Goal: Task Accomplishment & Management: Complete application form

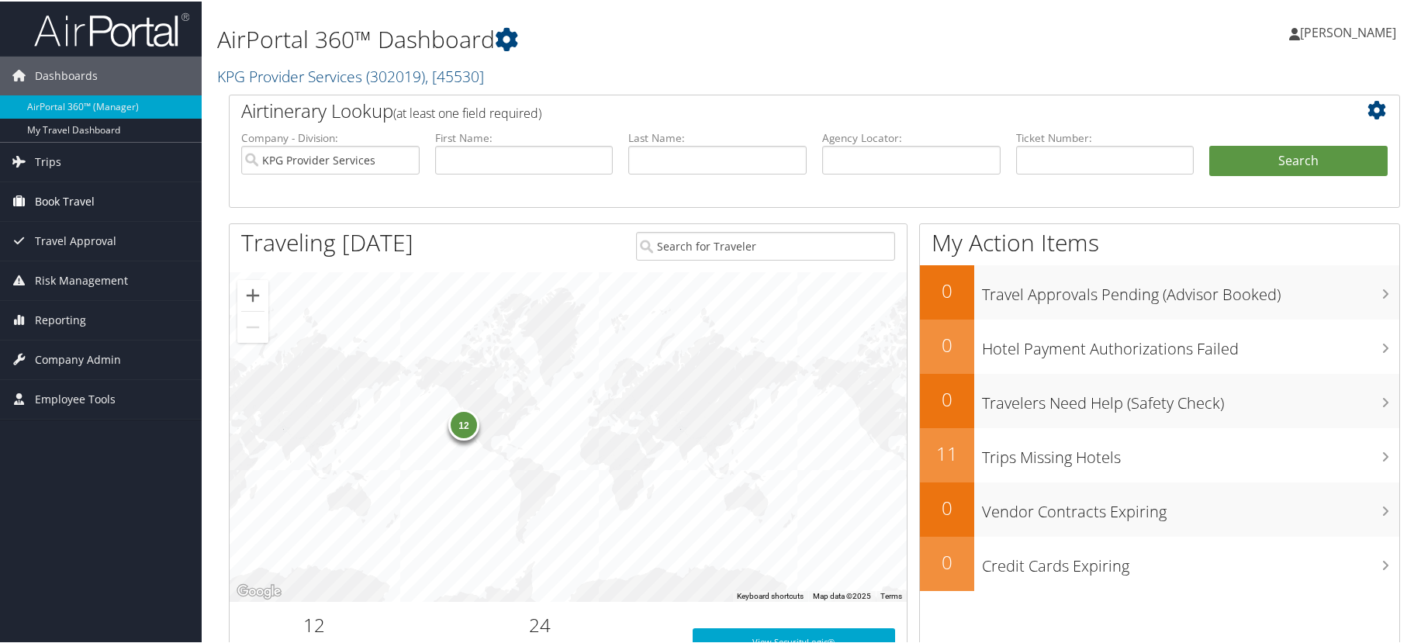
click at [99, 196] on link "Book Travel" at bounding box center [101, 200] width 202 height 39
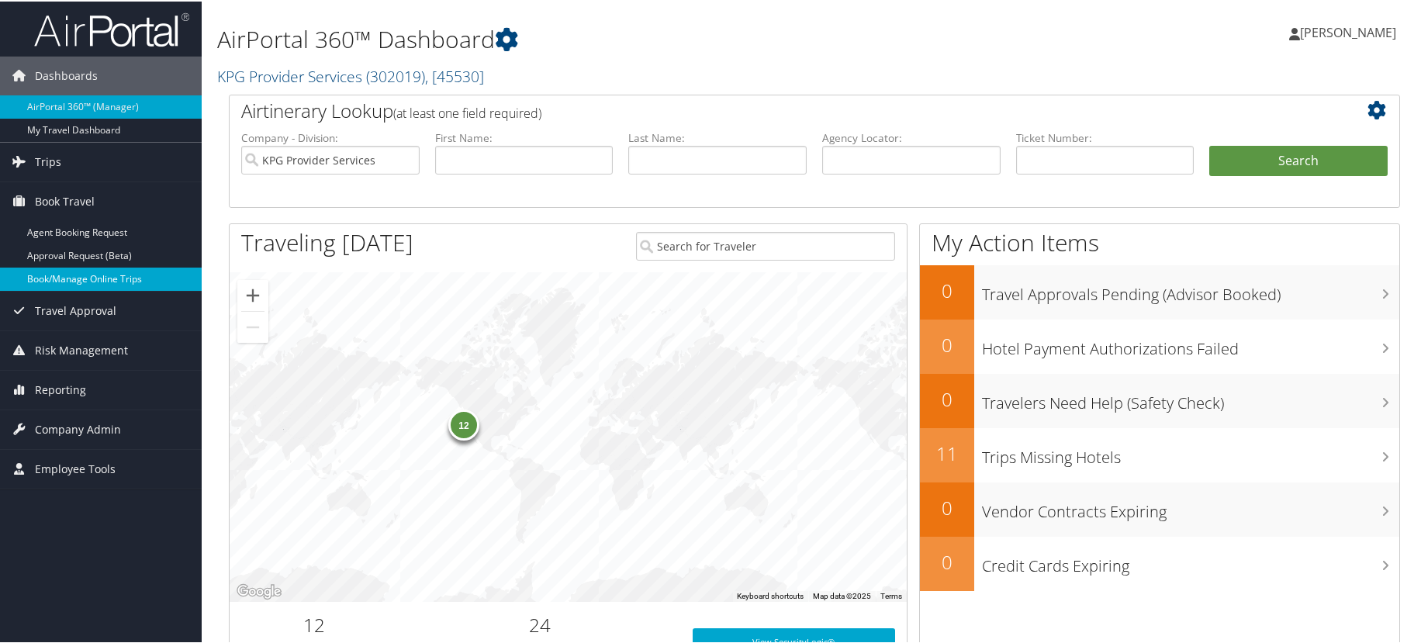
click at [130, 279] on link "Book/Manage Online Trips" at bounding box center [101, 277] width 202 height 23
click at [101, 398] on link "Reporting" at bounding box center [101, 388] width 202 height 39
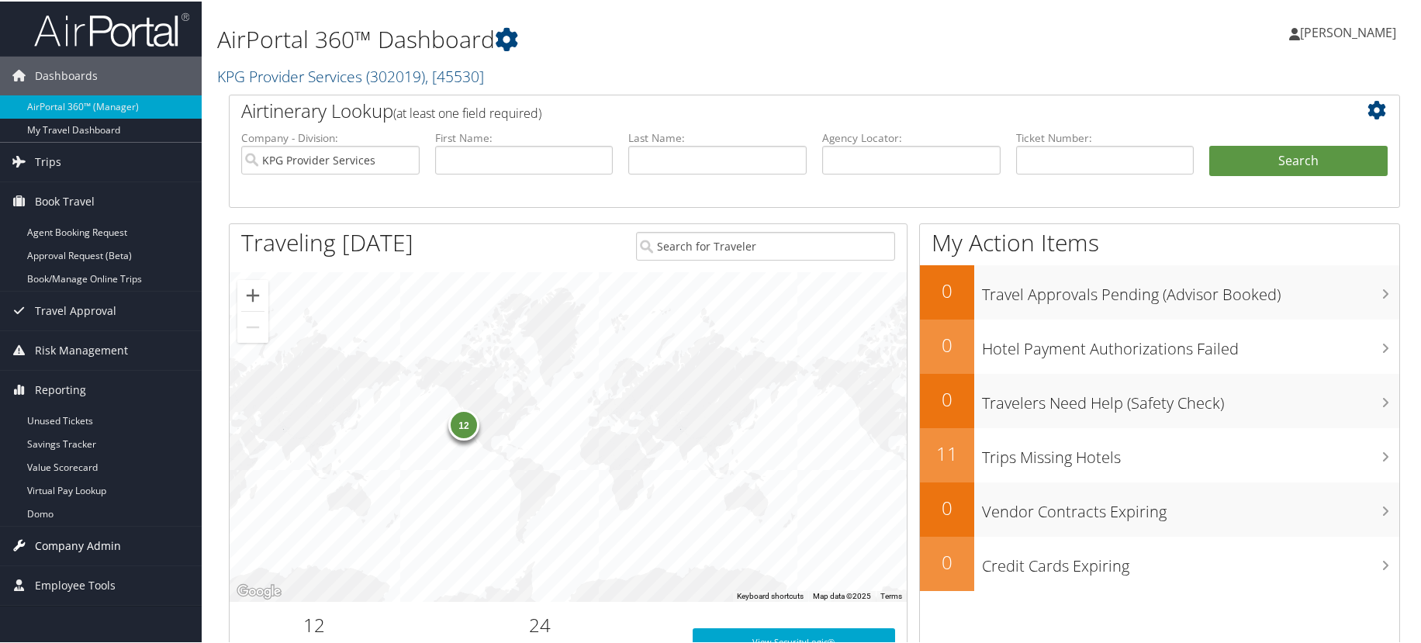
click at [102, 548] on span "Company Admin" at bounding box center [78, 544] width 86 height 39
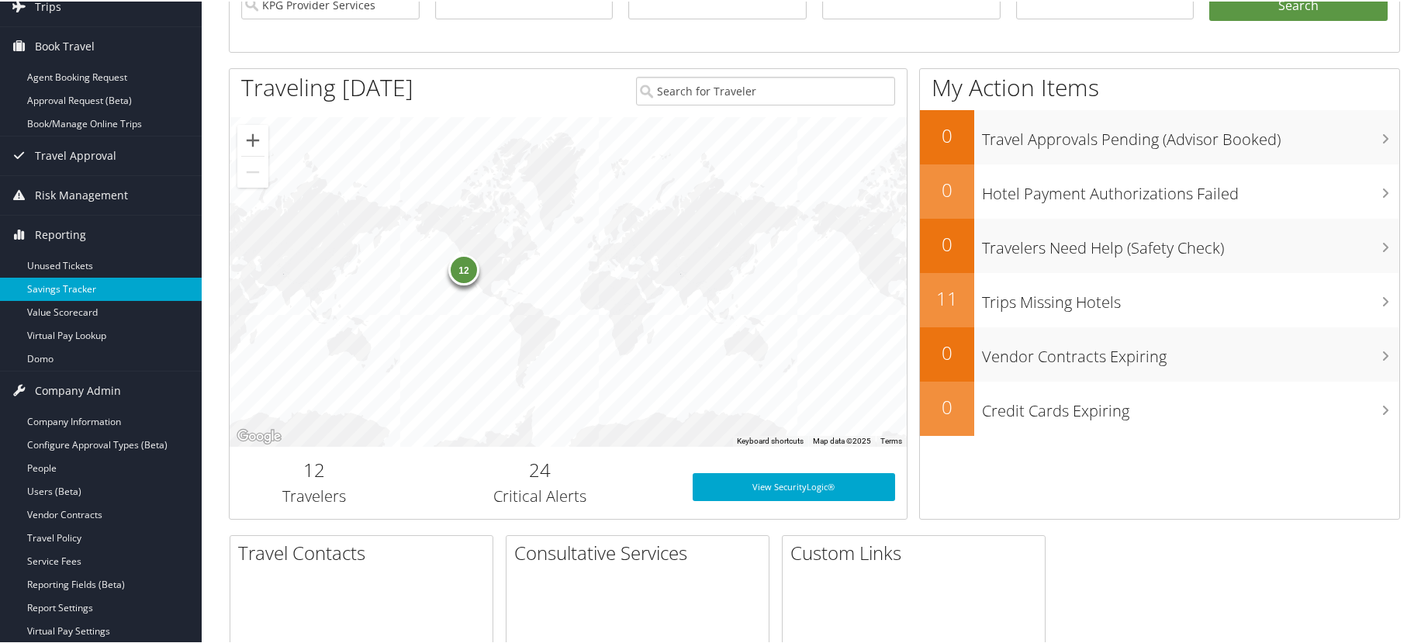
scroll to position [233, 0]
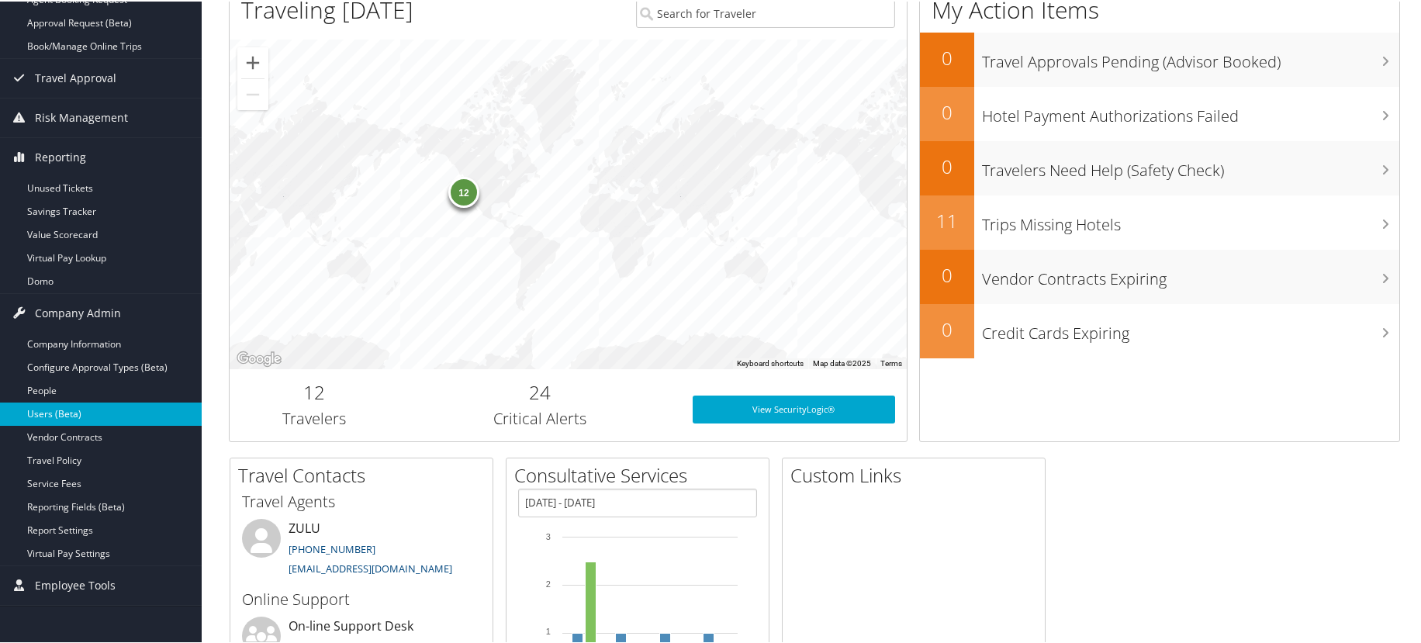
click at [142, 419] on link "Users (Beta)" at bounding box center [101, 412] width 202 height 23
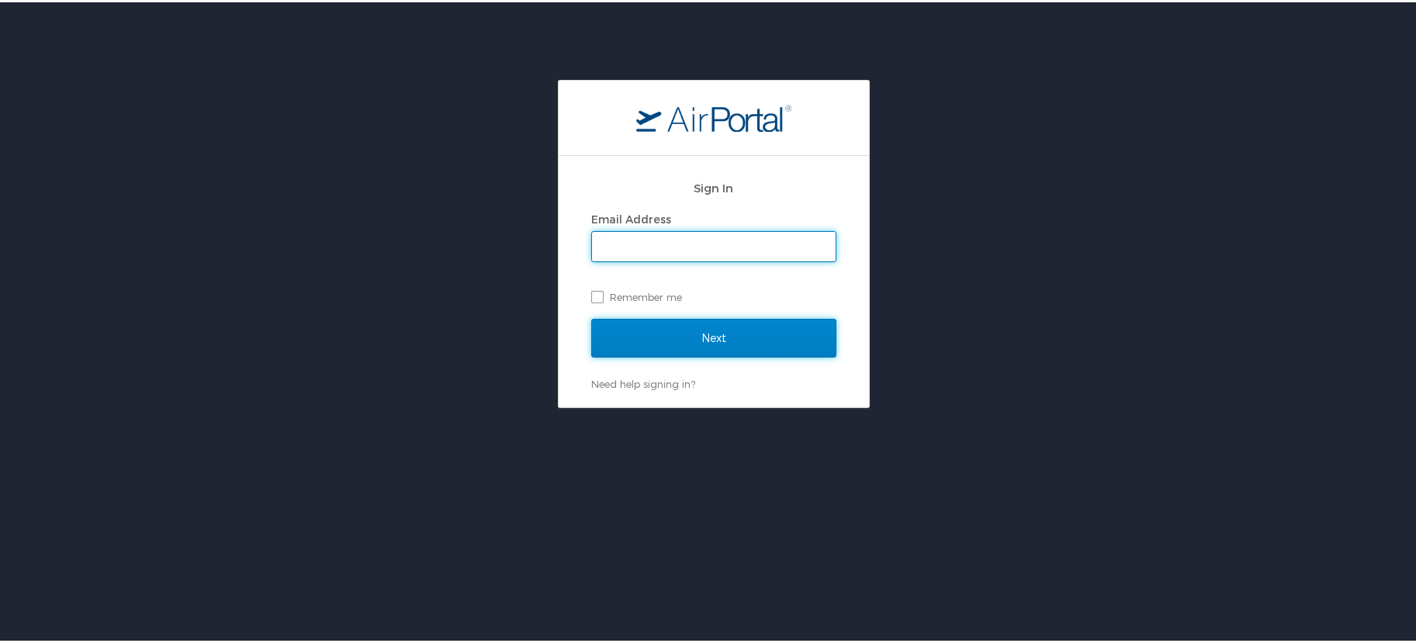
click at [628, 340] on input "Next" at bounding box center [713, 336] width 245 height 39
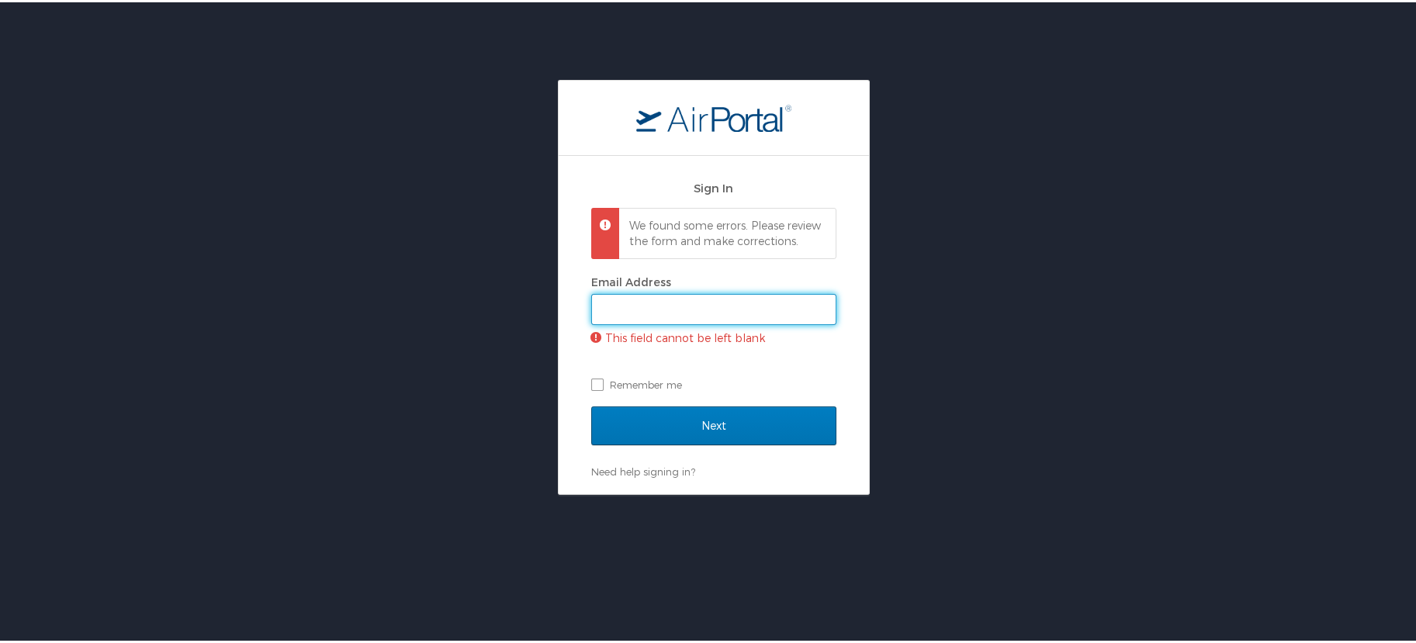
click at [641, 319] on input "Email Address" at bounding box center [714, 307] width 244 height 29
type input "ashleyz@kpgproviders.com"
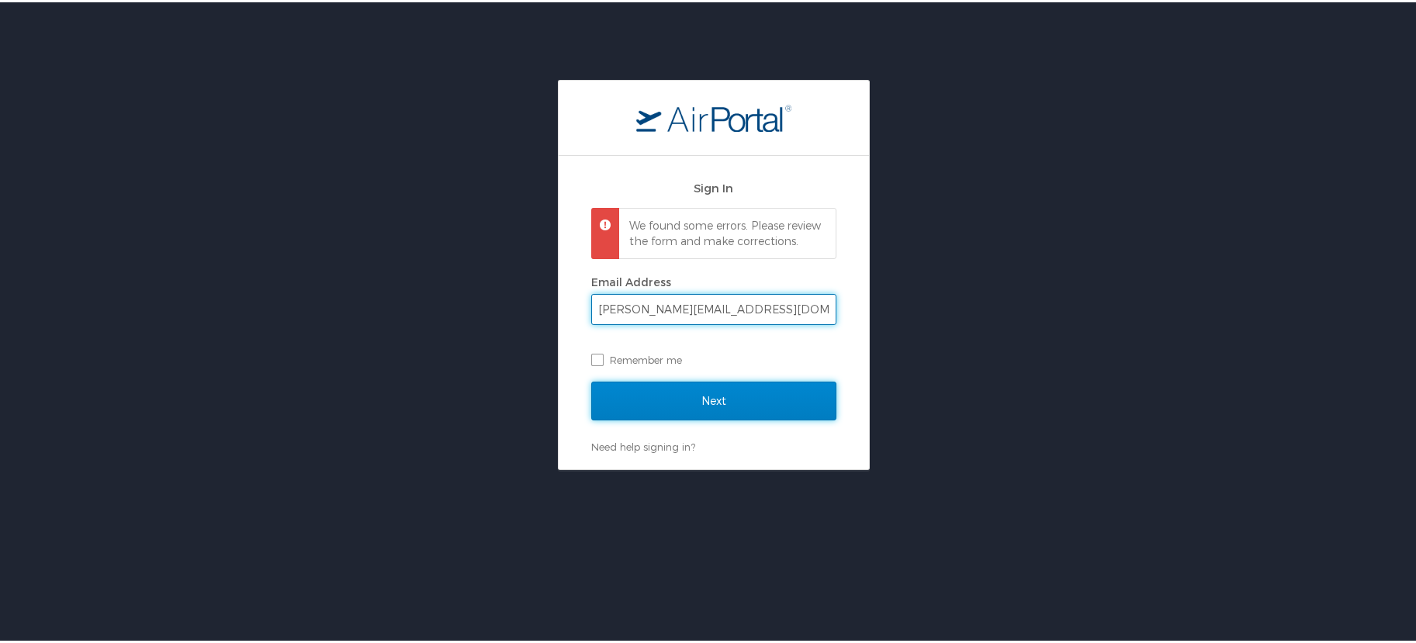
click at [670, 418] on input "Next" at bounding box center [713, 398] width 245 height 39
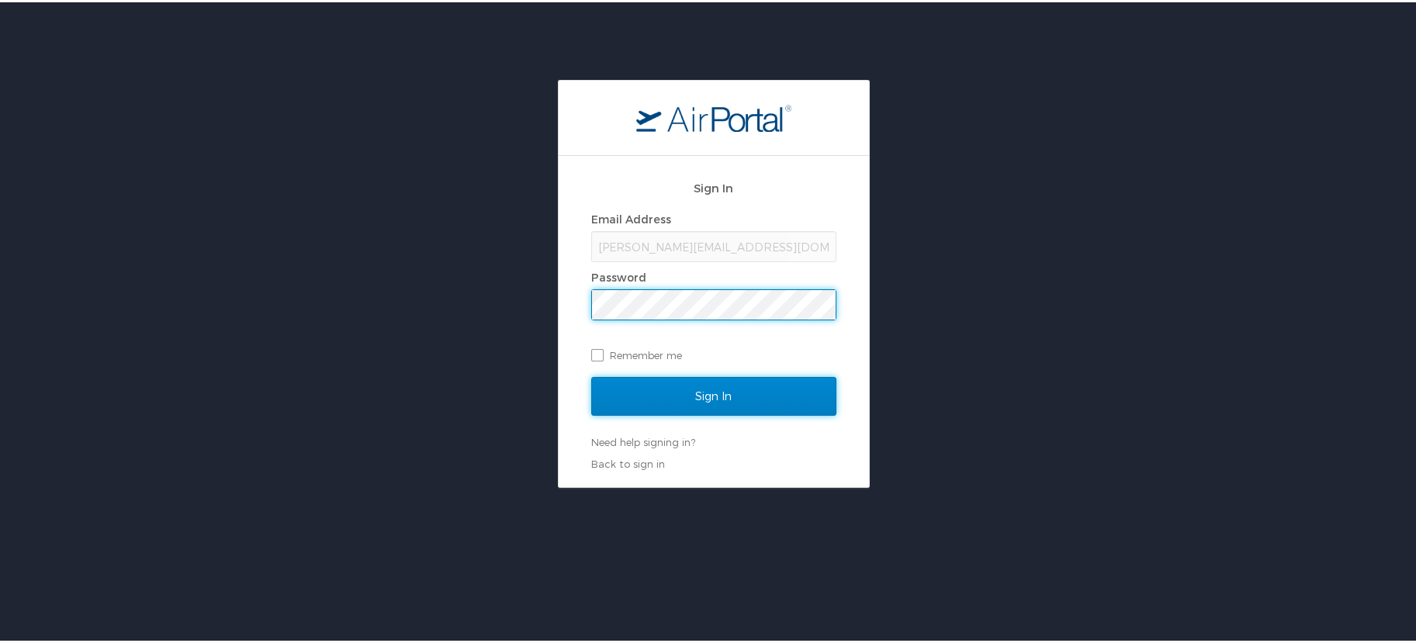
click at [709, 393] on input "Sign In" at bounding box center [713, 394] width 245 height 39
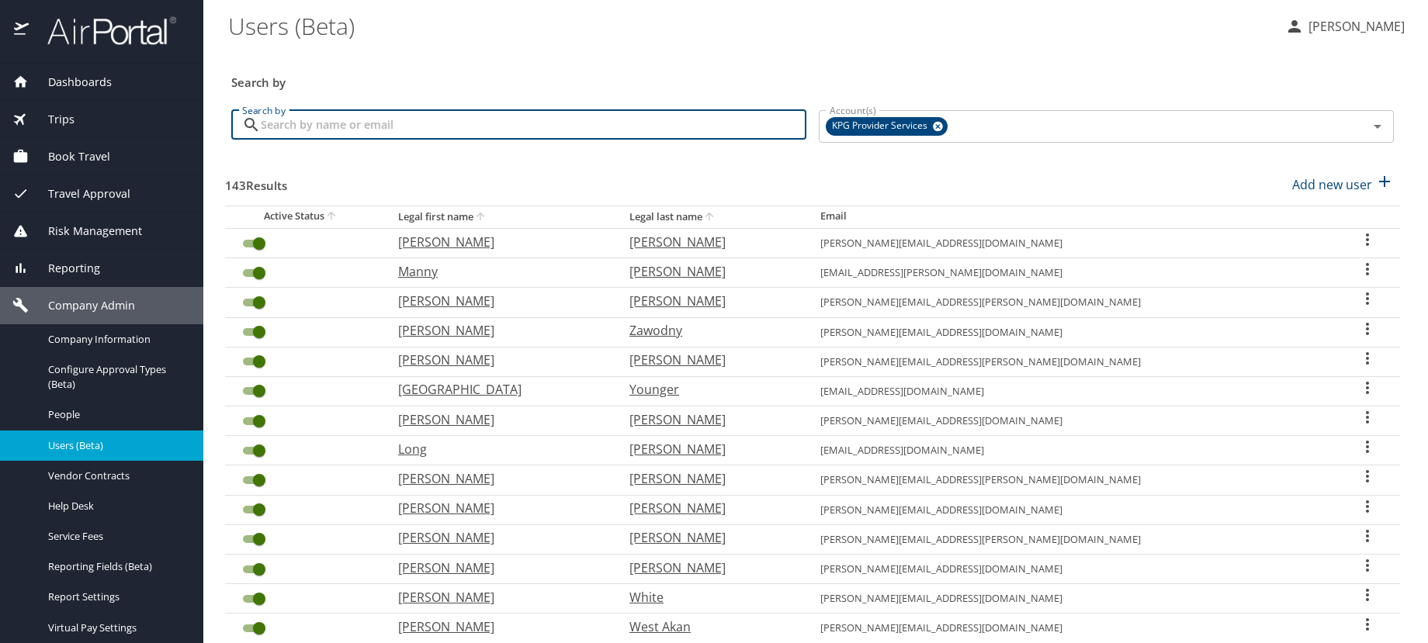
click at [651, 135] on input "Search by" at bounding box center [533, 124] width 545 height 29
type input "kanellitsas"
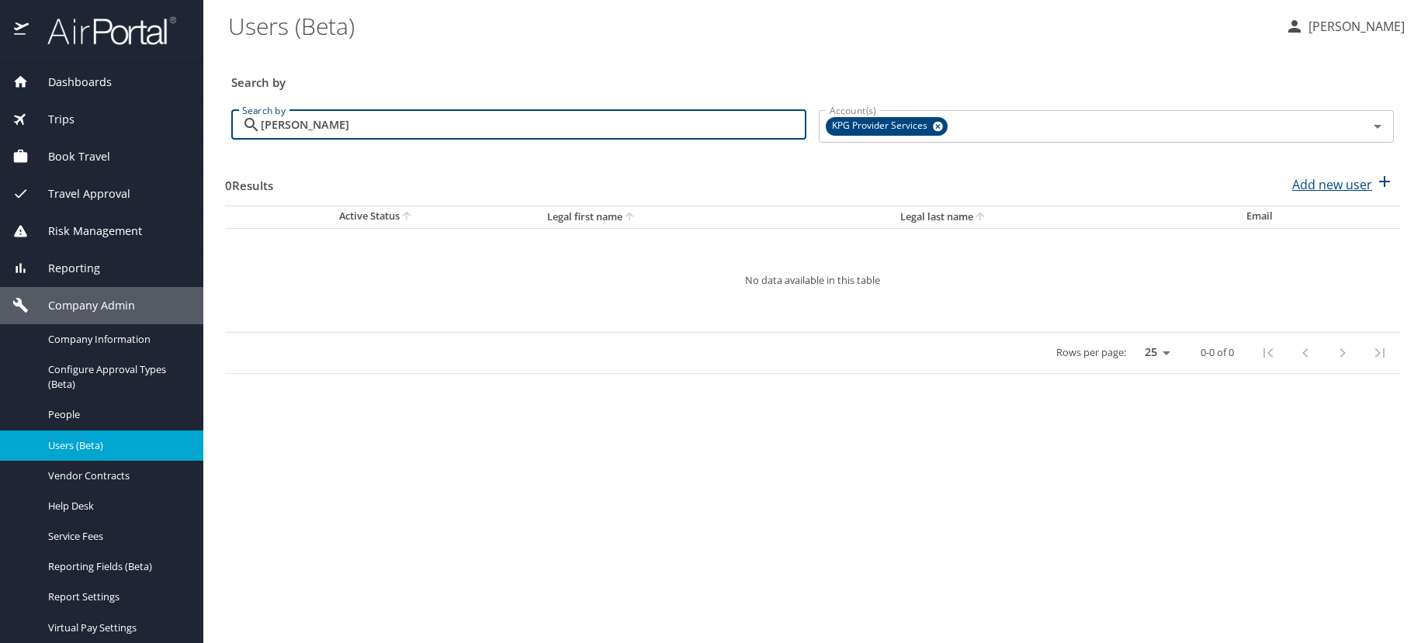
click at [1328, 190] on p "Add new user" at bounding box center [1332, 184] width 80 height 19
select select "US"
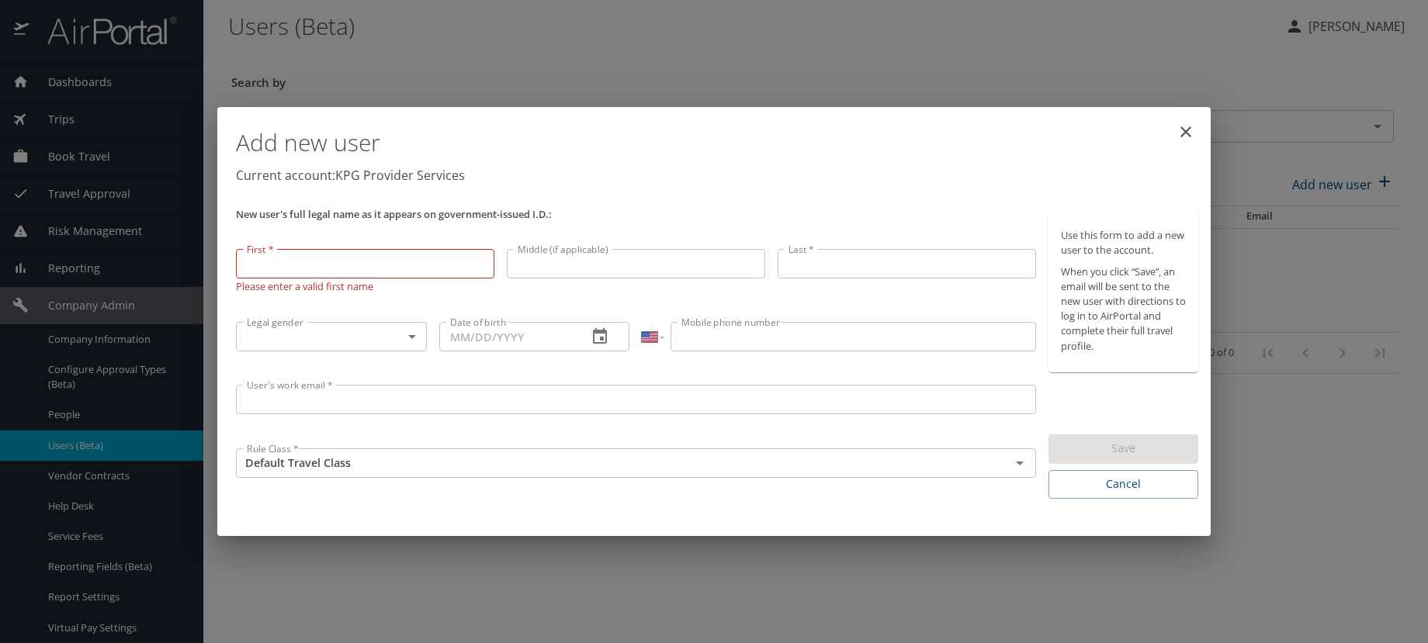
click at [410, 263] on input "First *" at bounding box center [365, 263] width 258 height 29
type input "[PERSON_NAME]"
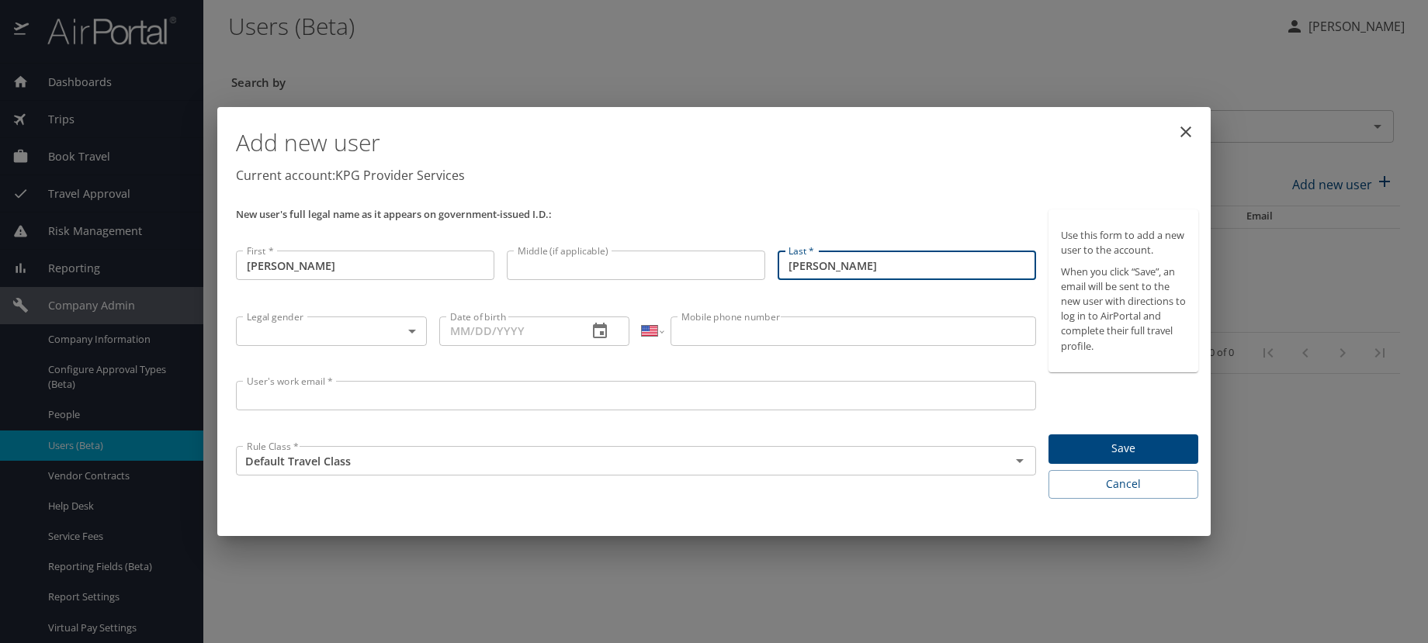
type input "[PERSON_NAME]"
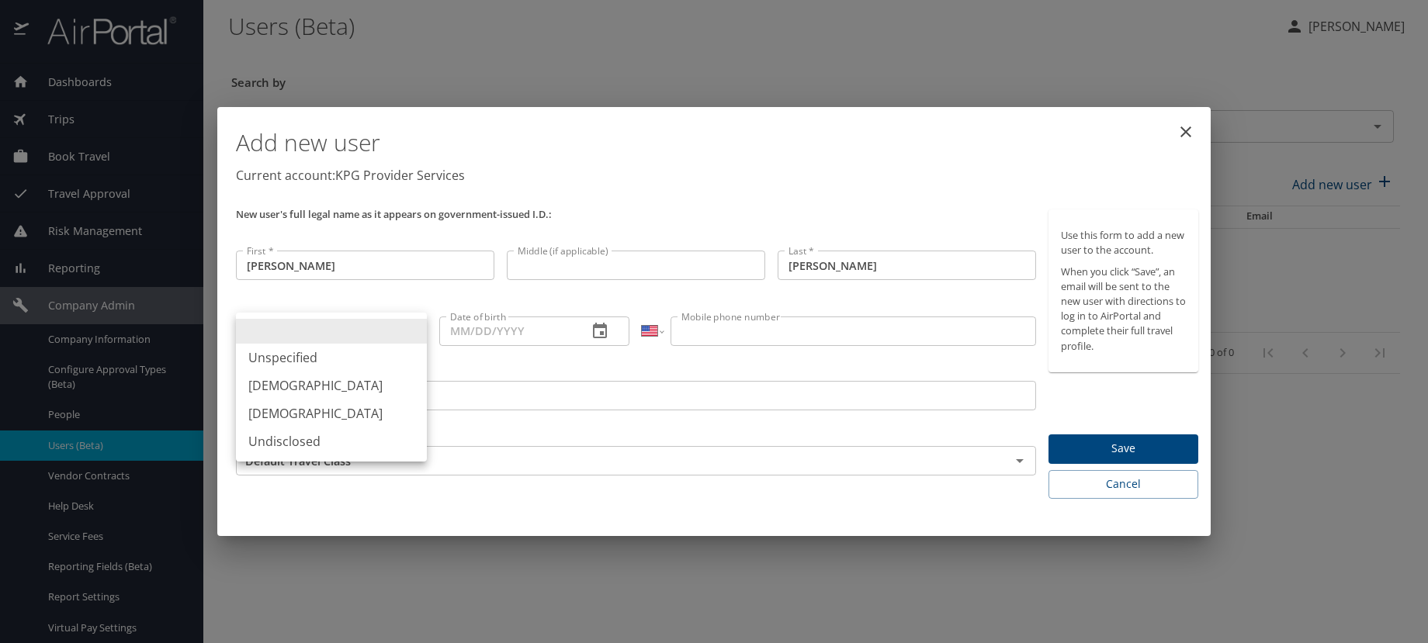
click at [331, 333] on body "Dashboards AirPortal 360™ Manager My Travel Dashboard Trips Airtinerary® Lookup…" at bounding box center [714, 321] width 1428 height 643
click at [319, 414] on li "Female" at bounding box center [331, 414] width 191 height 28
type input "Female"
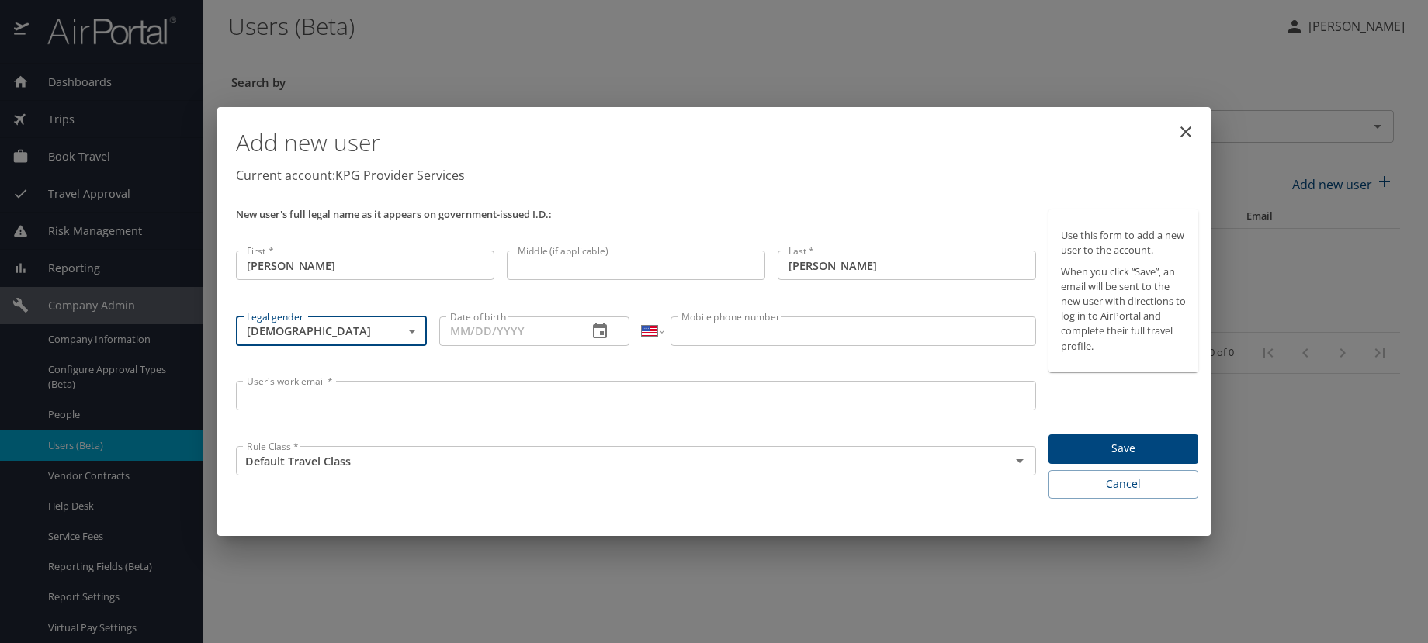
click at [520, 344] on input "Date of birth" at bounding box center [507, 331] width 137 height 29
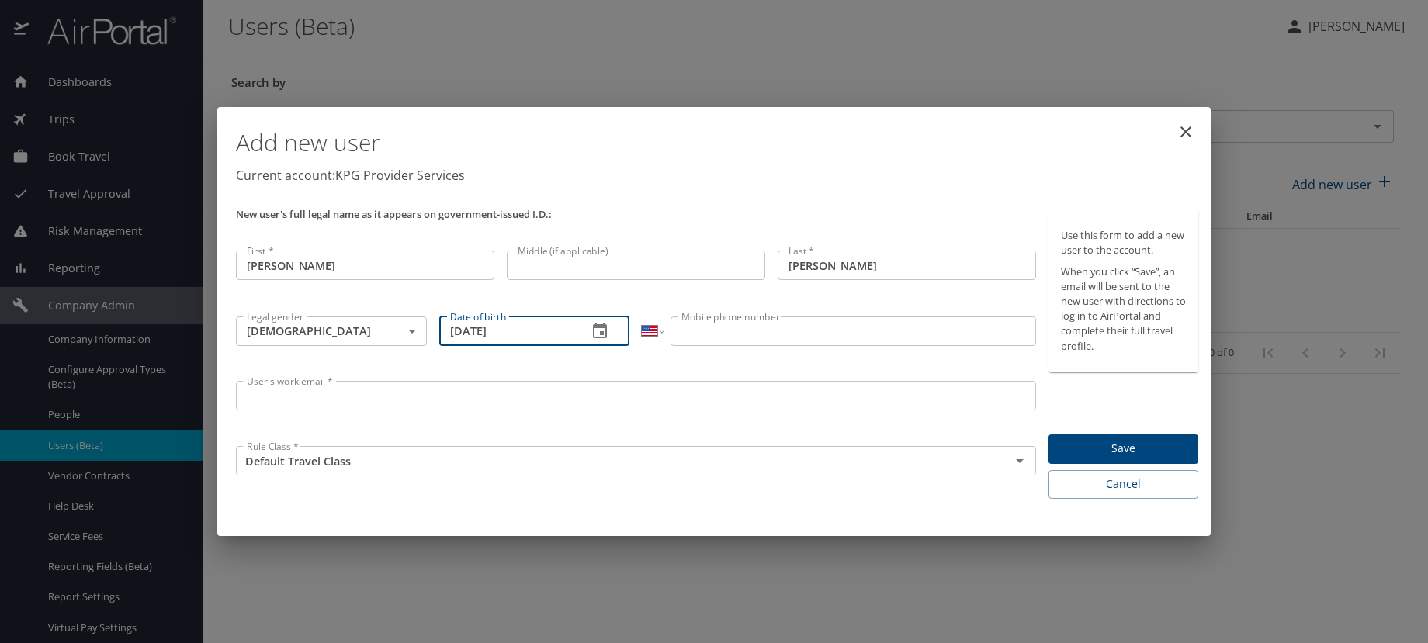
type input "04/12/1964"
click at [753, 331] on input "Mobile phone number" at bounding box center [852, 331] width 365 height 29
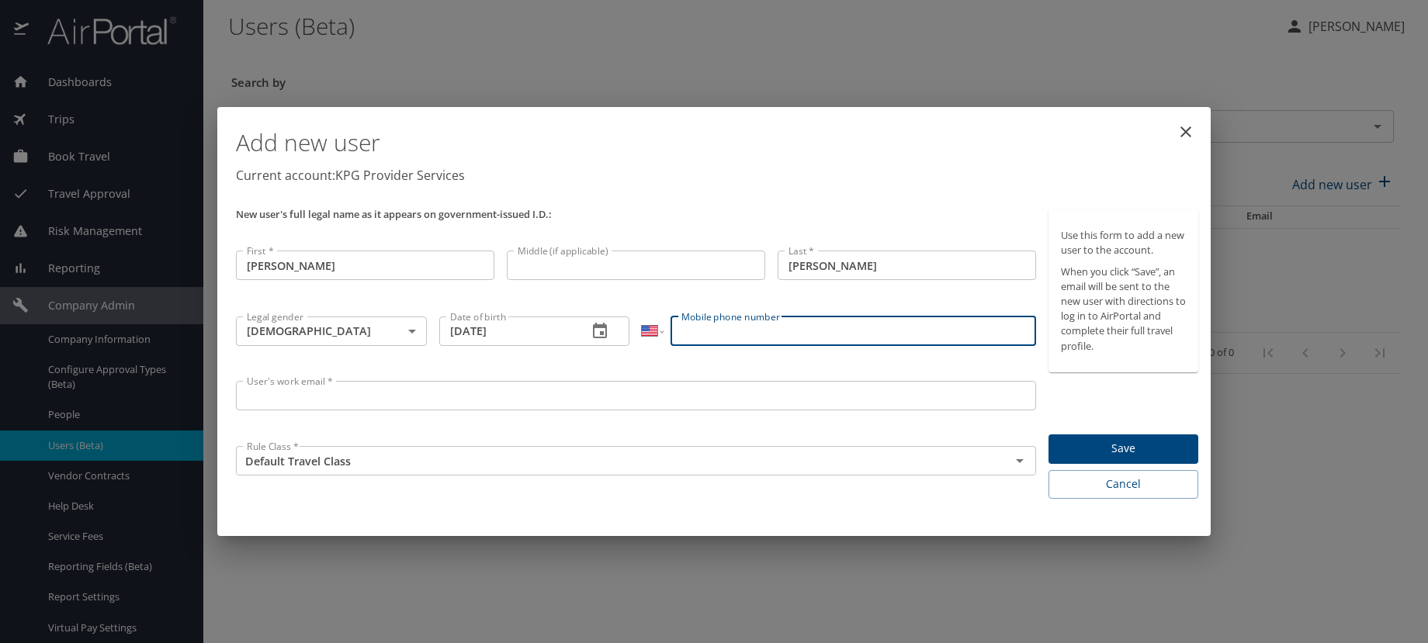
click at [787, 331] on input "Mobile phone number" at bounding box center [852, 331] width 365 height 29
paste input "(614) 506-7772"
type input "(614) 506-7772"
click at [645, 407] on input "User's work email *" at bounding box center [636, 395] width 800 height 29
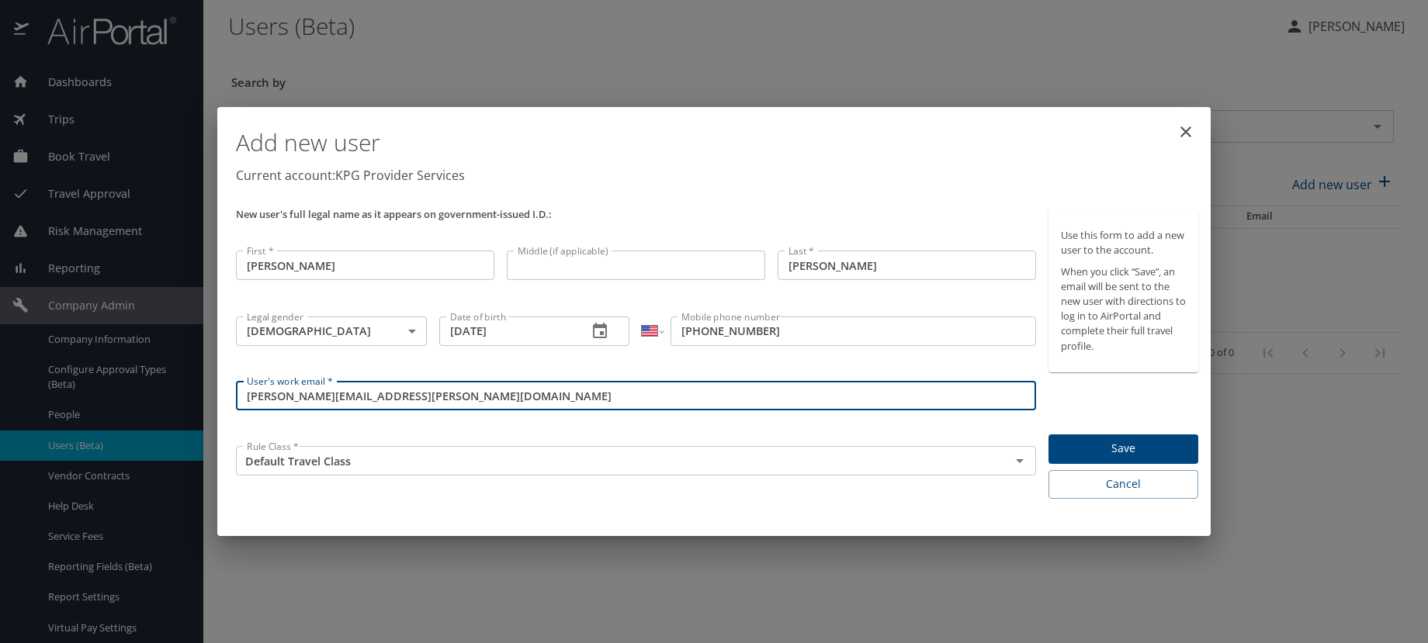
type input "[PERSON_NAME][EMAIL_ADDRESS][PERSON_NAME][DOMAIN_NAME]"
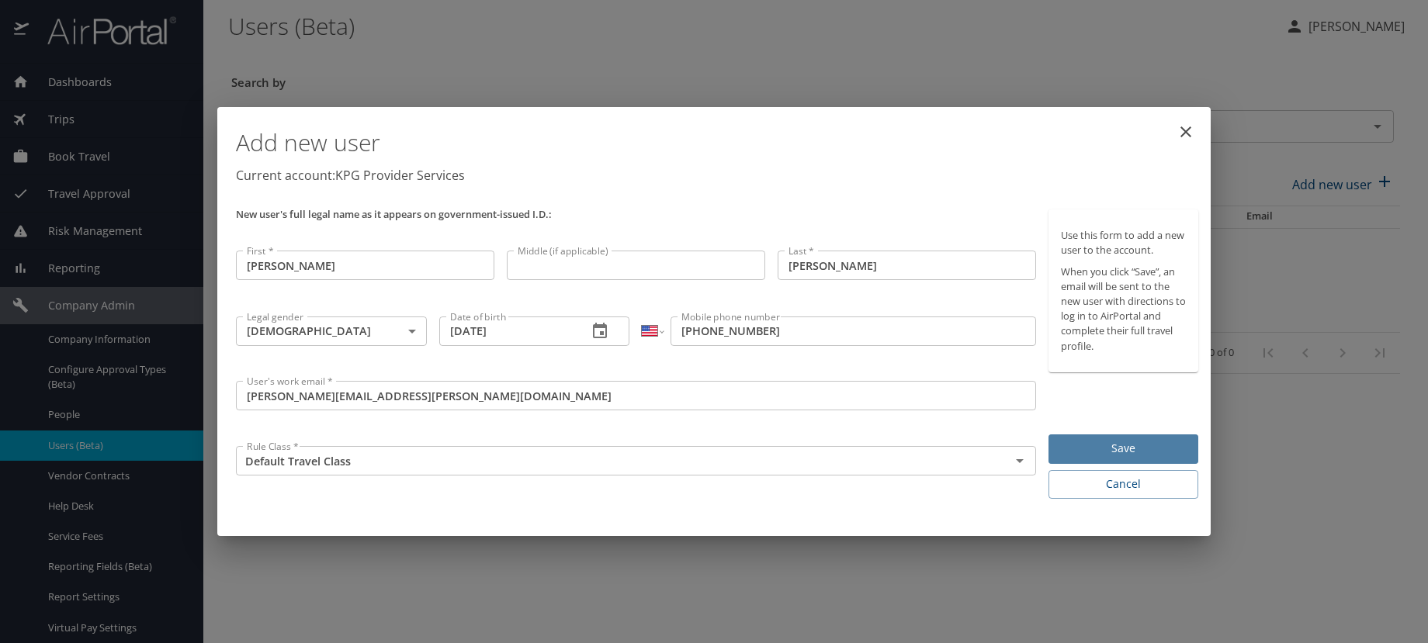
click at [1178, 448] on span "Save" at bounding box center [1123, 448] width 125 height 19
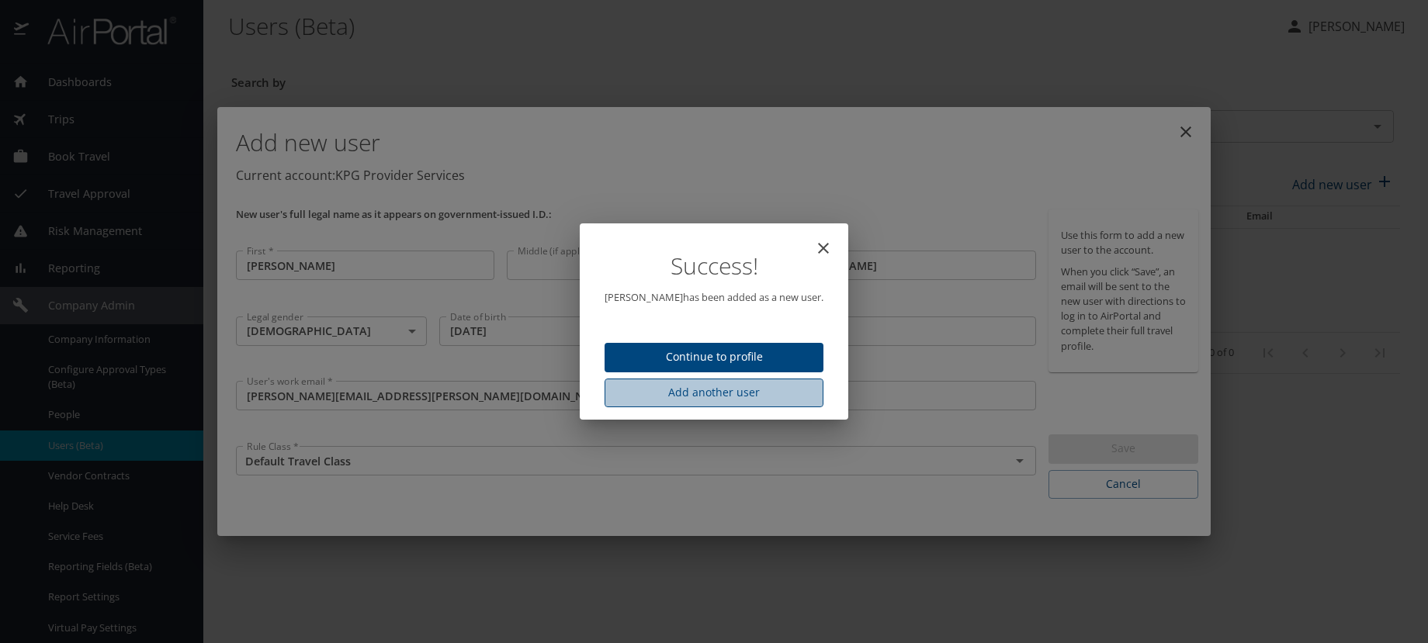
click at [709, 392] on span "Add another user" at bounding box center [714, 392] width 194 height 19
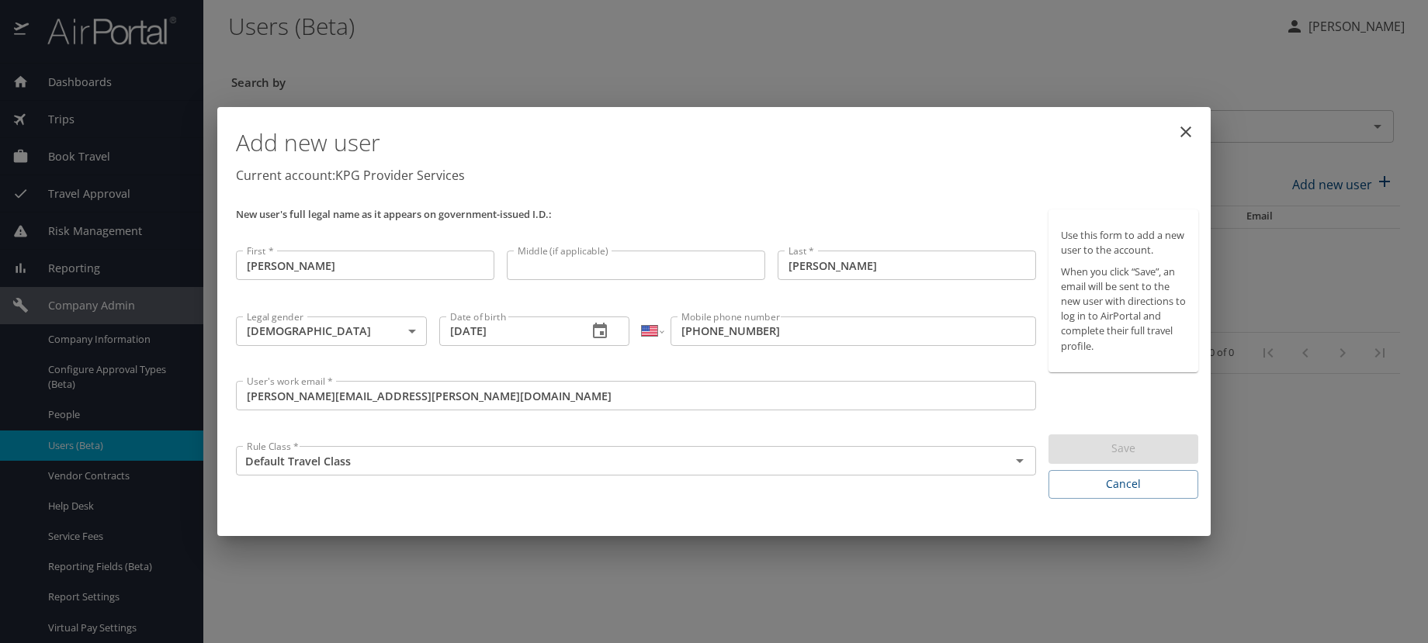
click at [1199, 127] on button "close" at bounding box center [1185, 131] width 37 height 37
type input "[DATE]"
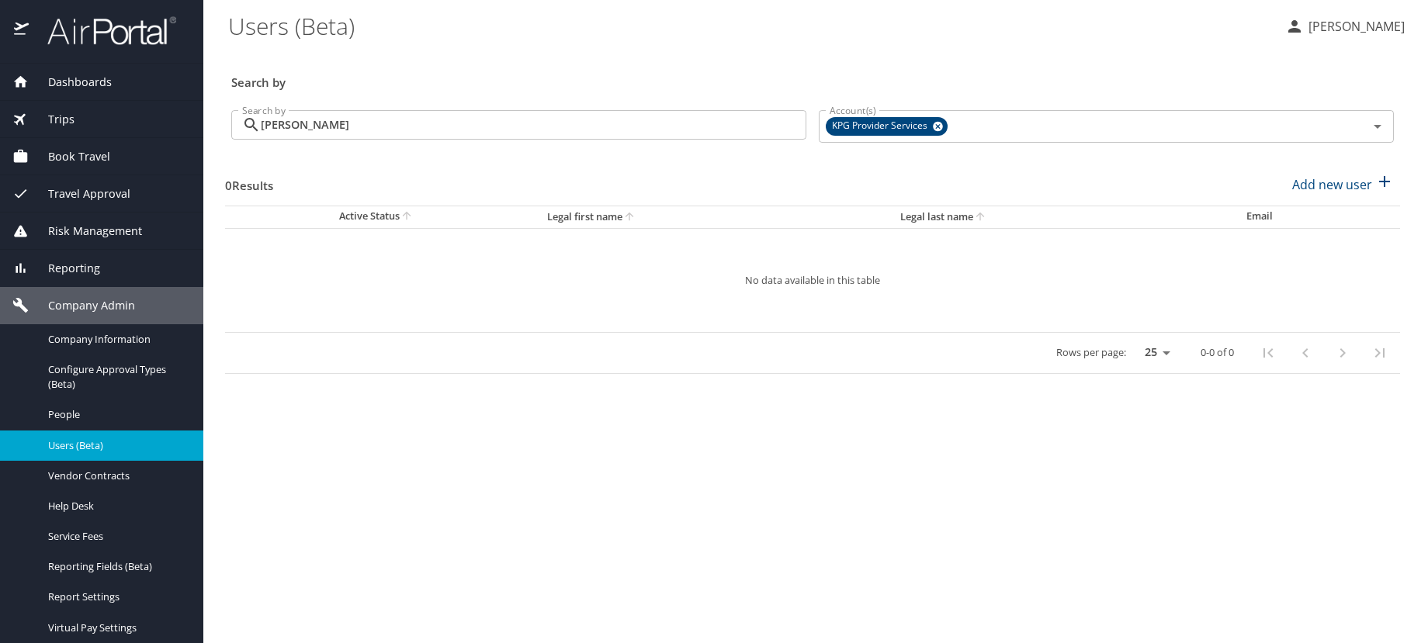
click at [477, 127] on input "kanellitsas" at bounding box center [533, 124] width 545 height 29
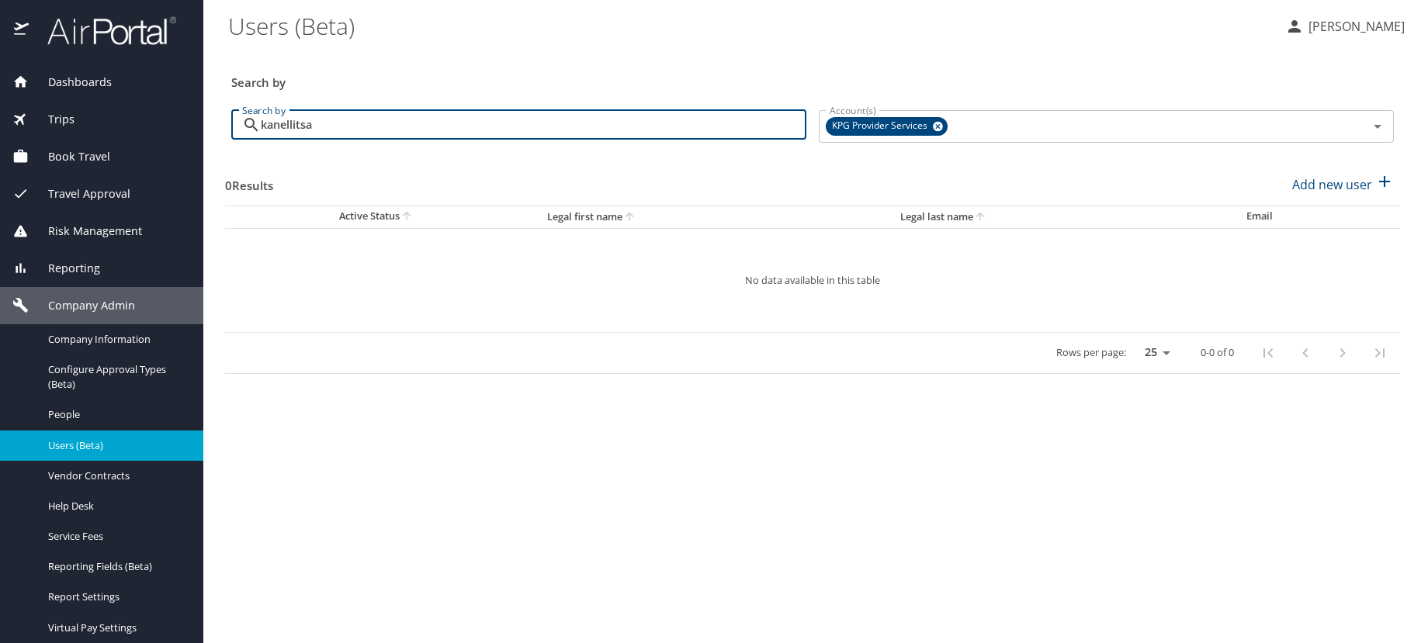
type input "kanellitsas"
click at [132, 416] on span "People" at bounding box center [116, 414] width 137 height 15
